Goal: Information Seeking & Learning: Learn about a topic

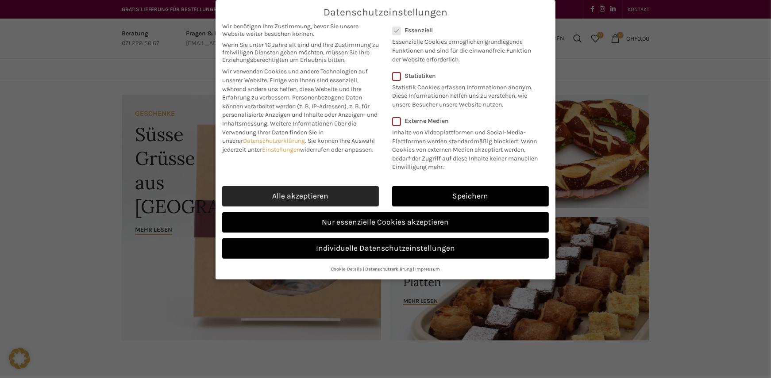
click at [290, 193] on link "Alle akzeptieren" at bounding box center [300, 196] width 157 height 20
checkbox input "true"
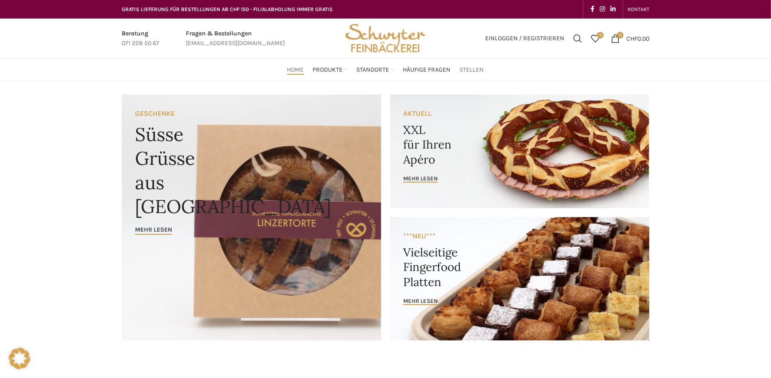
click at [474, 71] on span "Stellen" at bounding box center [472, 70] width 24 height 8
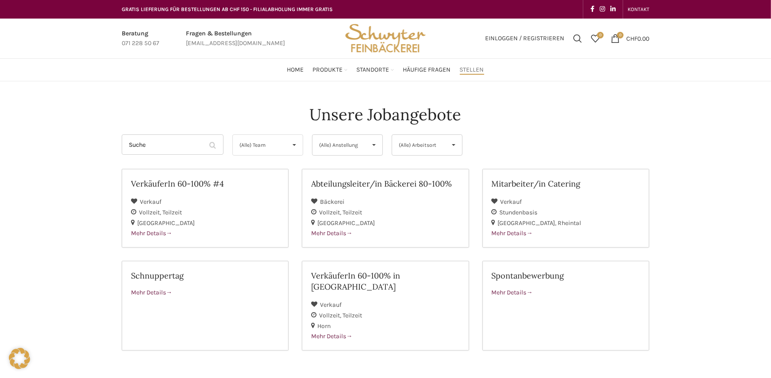
click at [257, 142] on span "(Alle) Team" at bounding box center [260, 145] width 42 height 20
click at [256, 140] on span "(Alle) Team" at bounding box center [260, 145] width 42 height 20
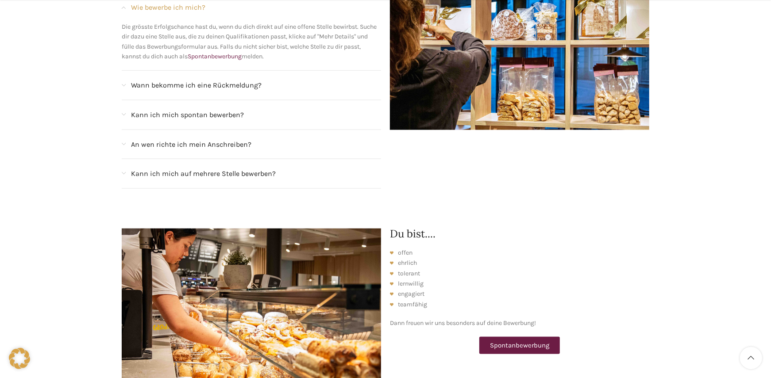
scroll to position [883, 0]
